Goal: Task Accomplishment & Management: Use online tool/utility

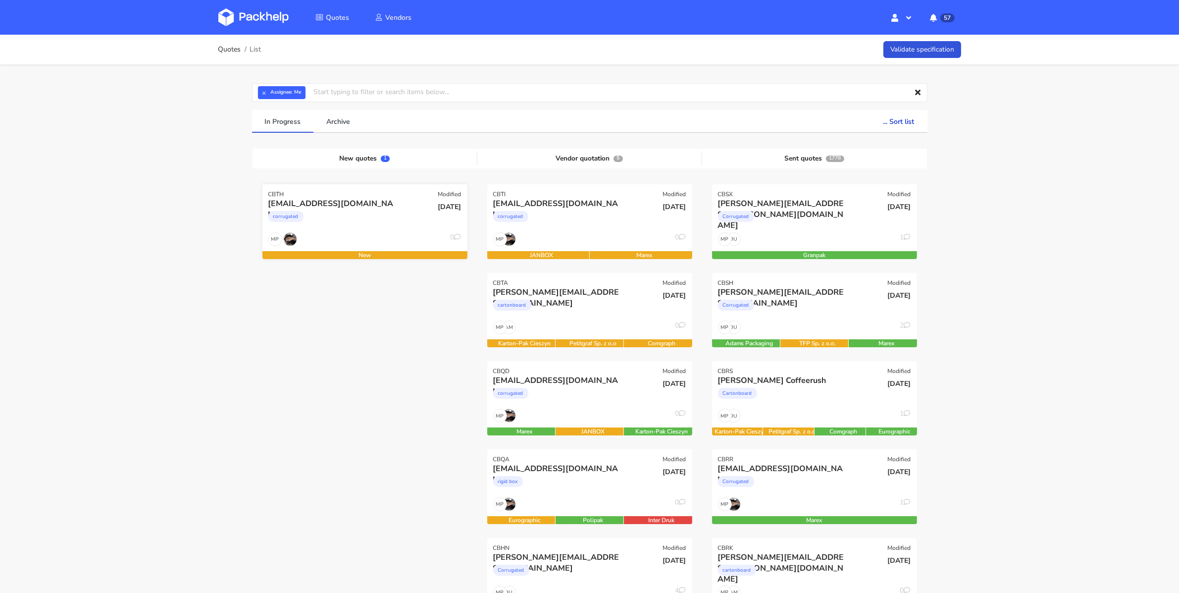
click at [351, 203] on div "mu@exseedhealth.com" at bounding box center [333, 203] width 131 height 11
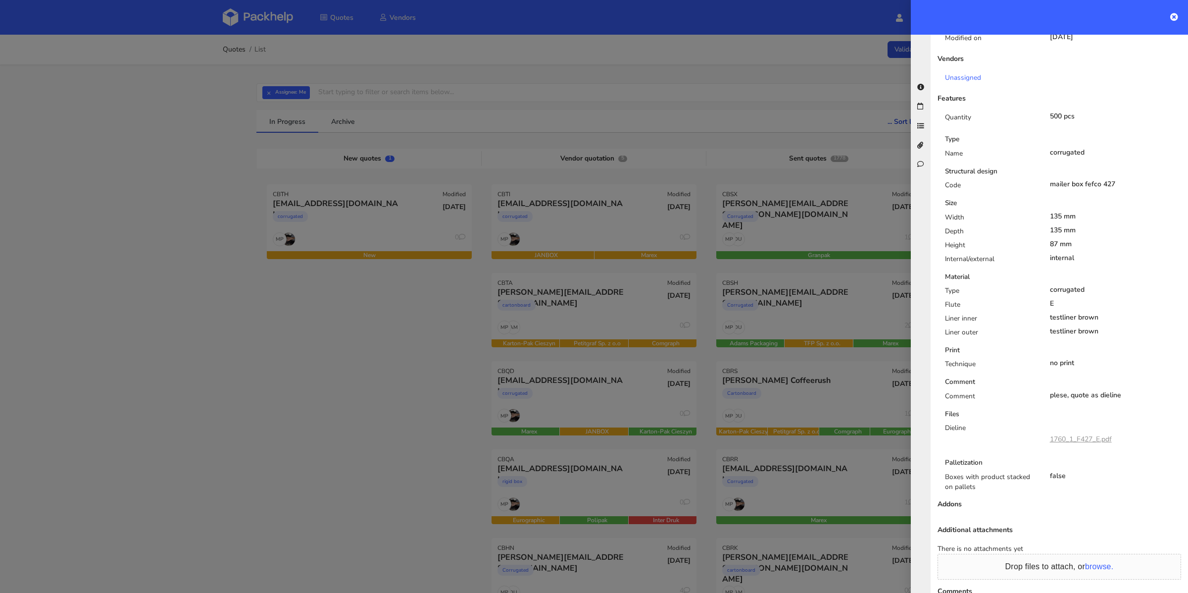
scroll to position [346, 0]
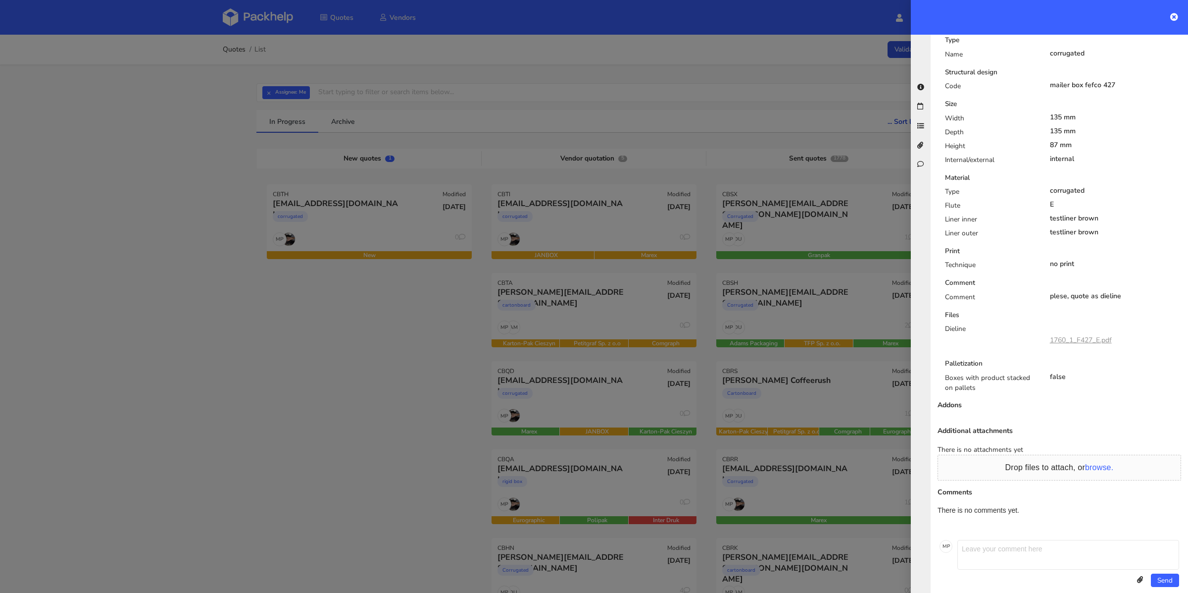
click at [1072, 335] on link "1760_1_F427_E.pdf" at bounding box center [1081, 339] width 62 height 9
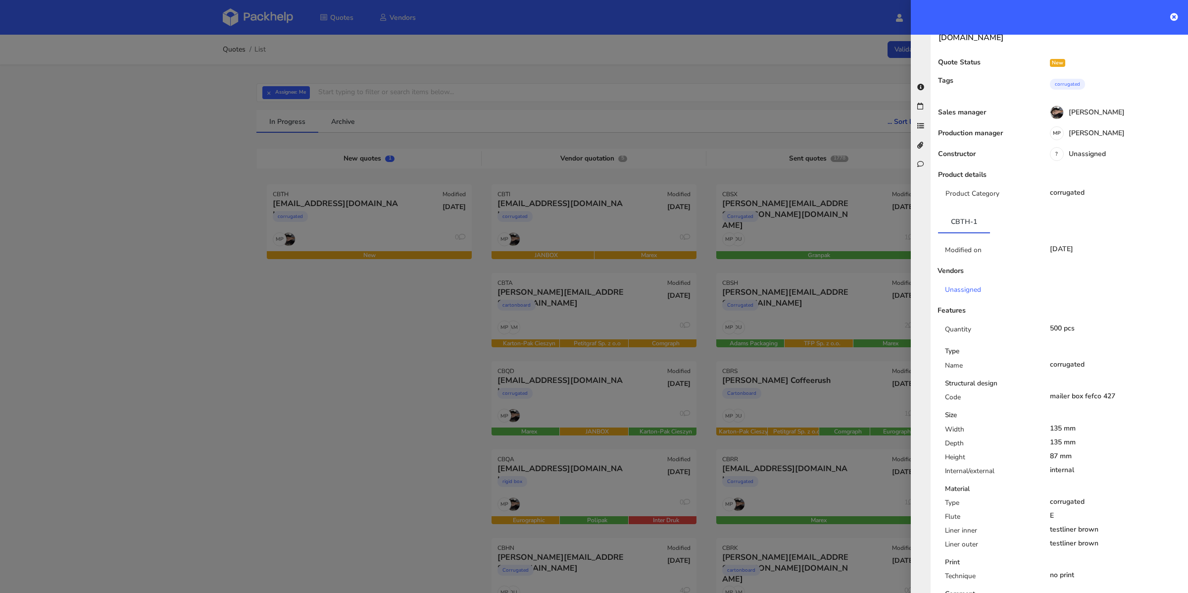
scroll to position [0, 0]
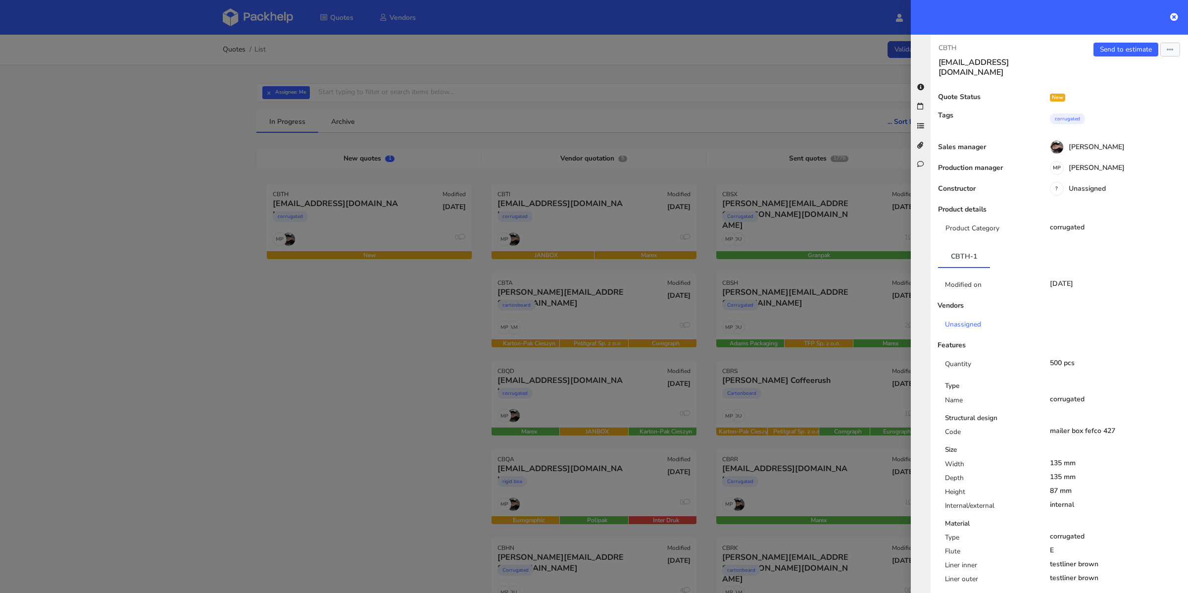
click at [1119, 57] on div "Send to estimate View quote Edit quote Missing data Reject quote Export to PDF" at bounding box center [1124, 60] width 129 height 35
click at [1121, 51] on link "Send to estimate" at bounding box center [1126, 50] width 65 height 14
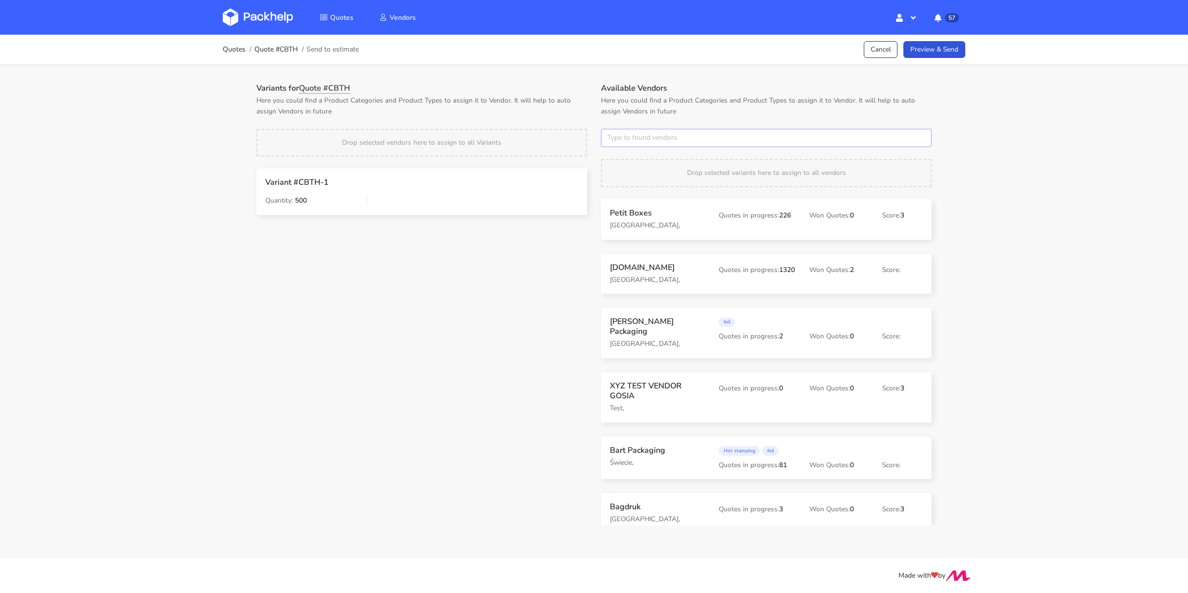
click at [657, 140] on input "text" at bounding box center [766, 138] width 331 height 19
type input "janbox"
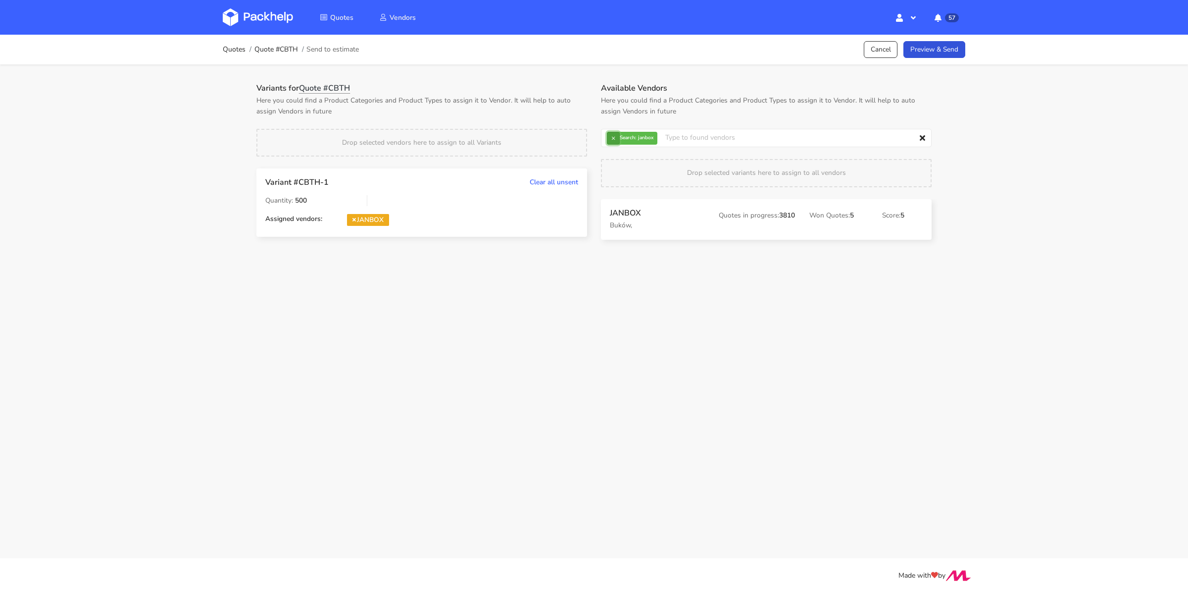
click at [610, 139] on button "×" at bounding box center [613, 138] width 13 height 13
click at [621, 143] on input "text" at bounding box center [766, 138] width 331 height 19
type input "marex"
click at [912, 55] on link "Preview & Send" at bounding box center [935, 49] width 62 height 17
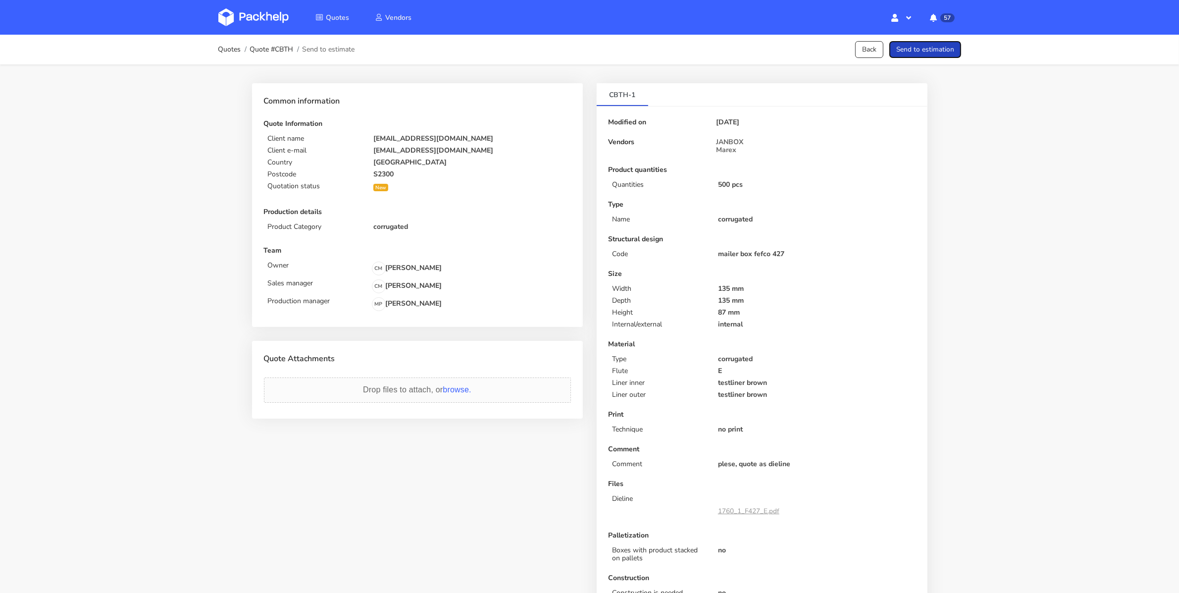
click at [912, 55] on button "Send to estimation" at bounding box center [925, 49] width 72 height 17
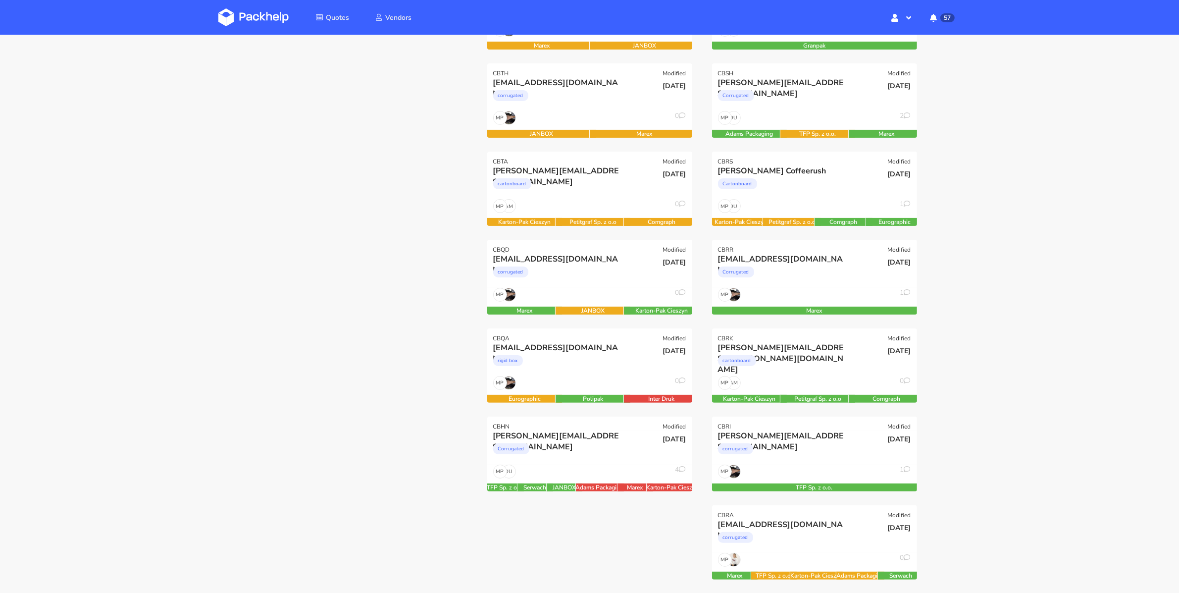
scroll to position [255, 0]
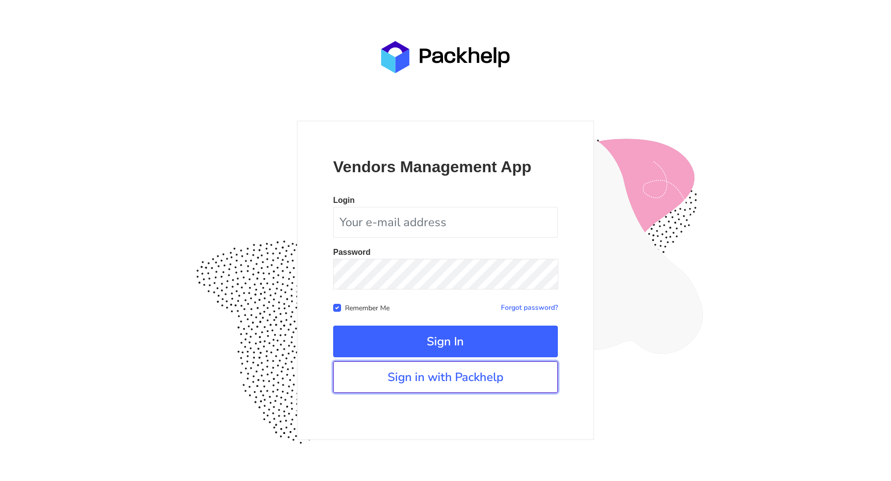
click at [444, 376] on link "Sign in with Packhelp" at bounding box center [445, 377] width 225 height 32
